Goal: Information Seeking & Learning: Learn about a topic

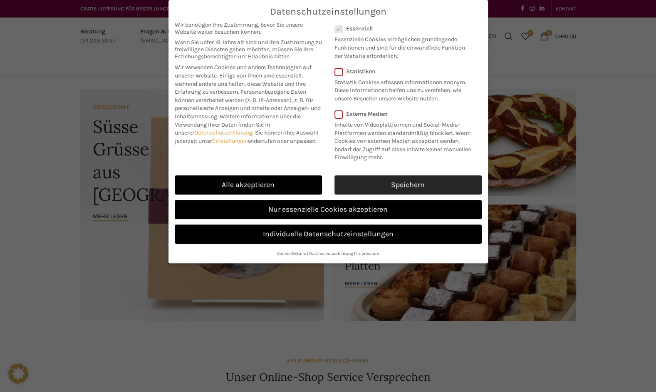
click at [373, 184] on link "Speichern" at bounding box center [408, 184] width 147 height 19
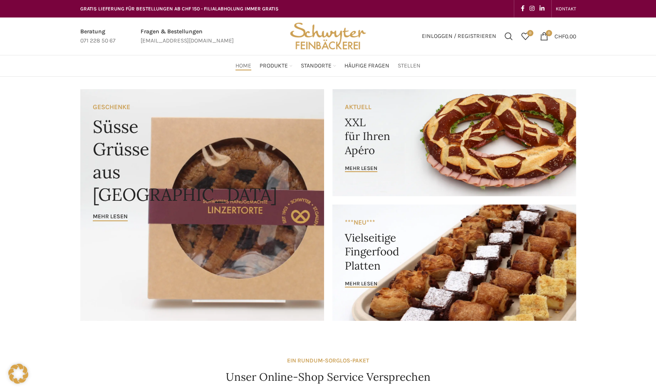
click at [415, 65] on span "Stellen" at bounding box center [409, 66] width 23 height 8
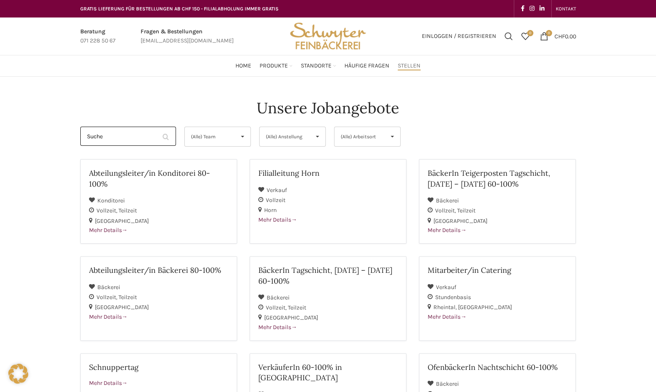
click at [151, 137] on input "Suche" at bounding box center [128, 136] width 96 height 19
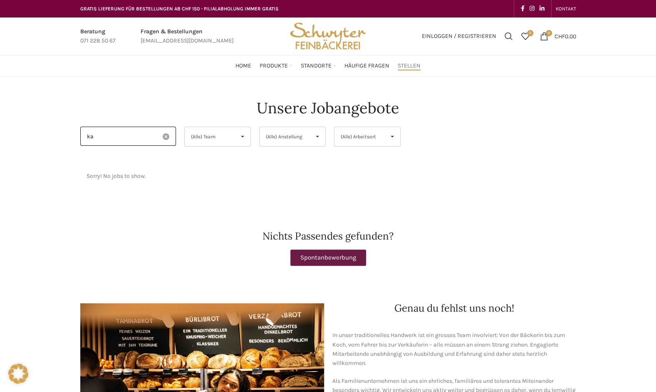
type input "k"
click at [170, 136] on span at bounding box center [166, 136] width 20 height 19
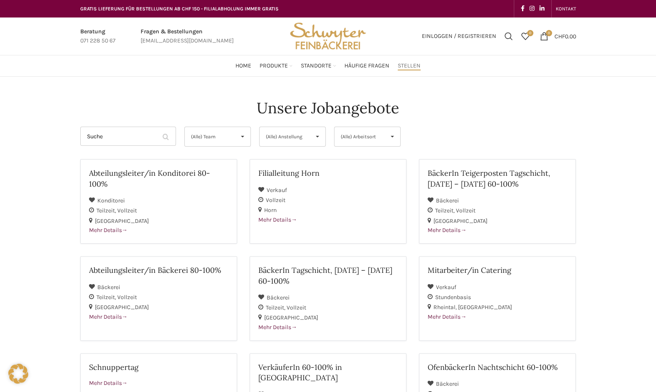
click at [238, 139] on span "▾" at bounding box center [243, 136] width 16 height 19
click at [209, 191] on li "Verkauf" at bounding box center [218, 187] width 66 height 17
select select "134"
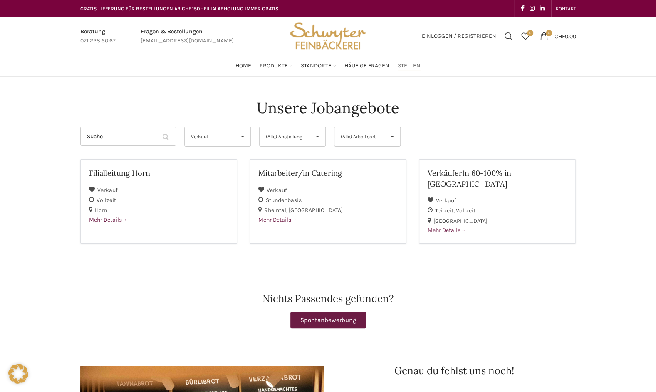
click at [215, 138] on span "Verkauf" at bounding box center [211, 136] width 40 height 19
click at [217, 151] on li "(Alle) Team" at bounding box center [218, 154] width 66 height 17
select select "(Alle) Team"
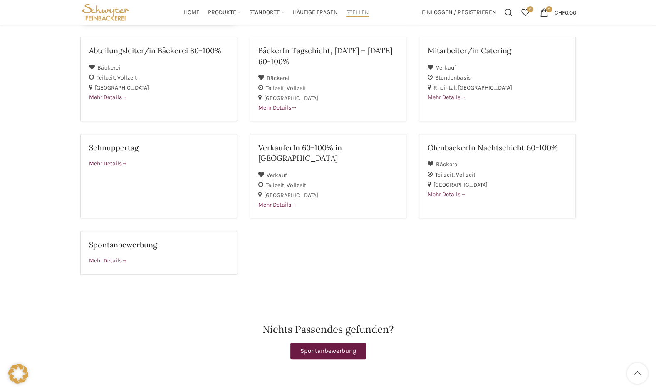
scroll to position [220, 0]
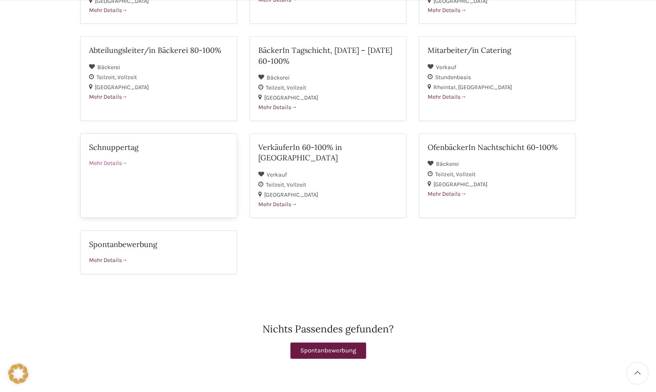
click at [122, 163] on span "Mehr Details" at bounding box center [108, 162] width 39 height 7
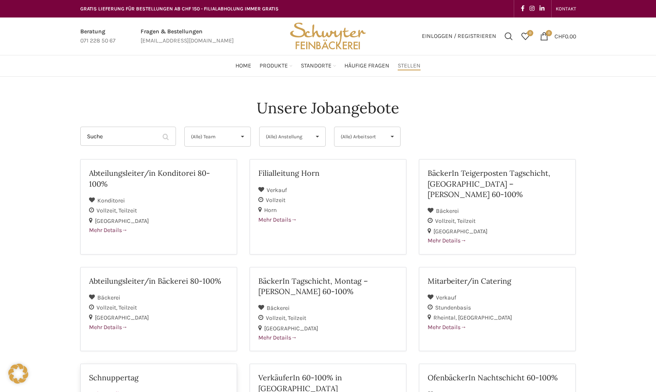
scroll to position [216, 0]
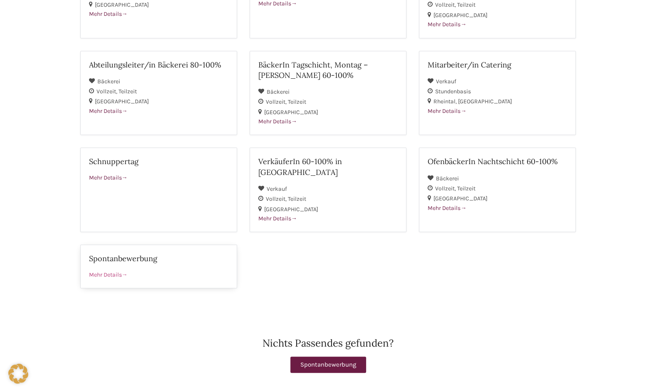
click at [117, 271] on span "Mehr Details" at bounding box center [108, 274] width 39 height 7
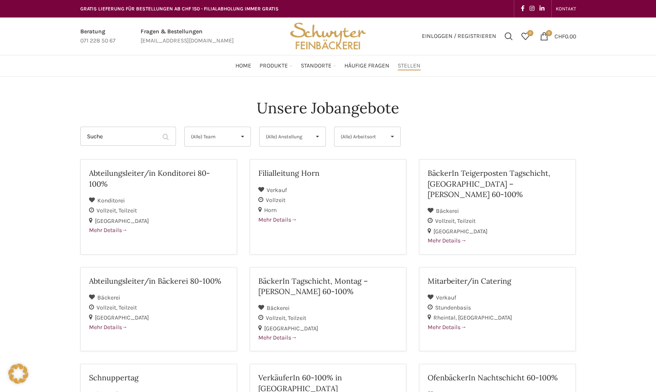
click at [406, 66] on span "Stellen" at bounding box center [409, 66] width 23 height 8
